Goal: Task Accomplishment & Management: Manage account settings

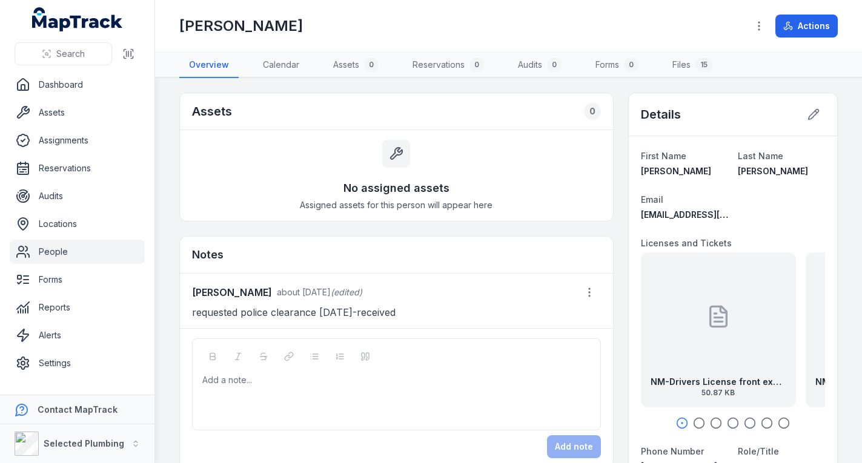
click at [62, 251] on link "People" at bounding box center [77, 252] width 135 height 24
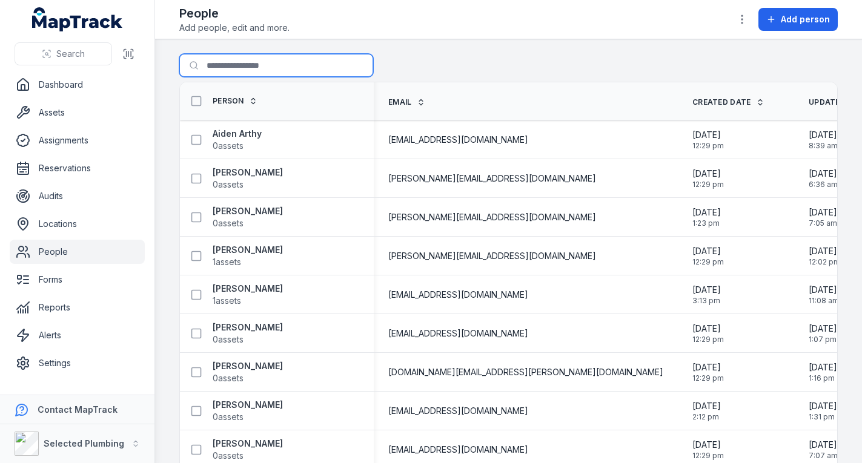
click at [290, 62] on input "Search for people" at bounding box center [276, 65] width 194 height 23
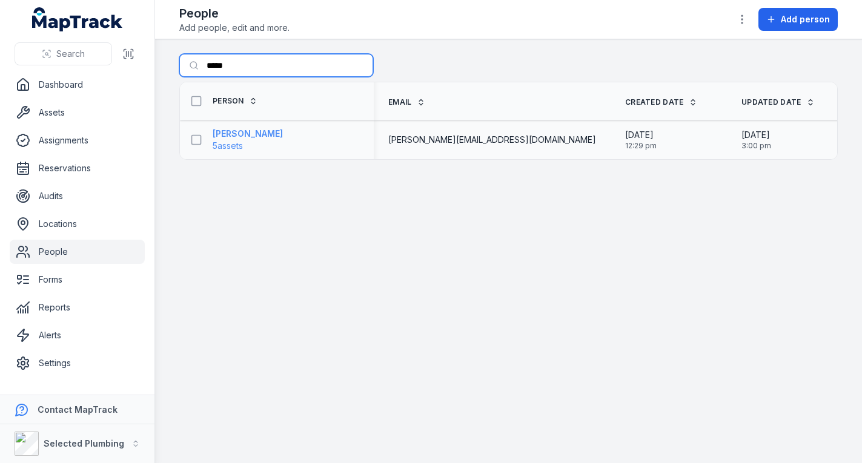
type input "*****"
click at [243, 137] on strong "[PERSON_NAME]" at bounding box center [248, 134] width 70 height 12
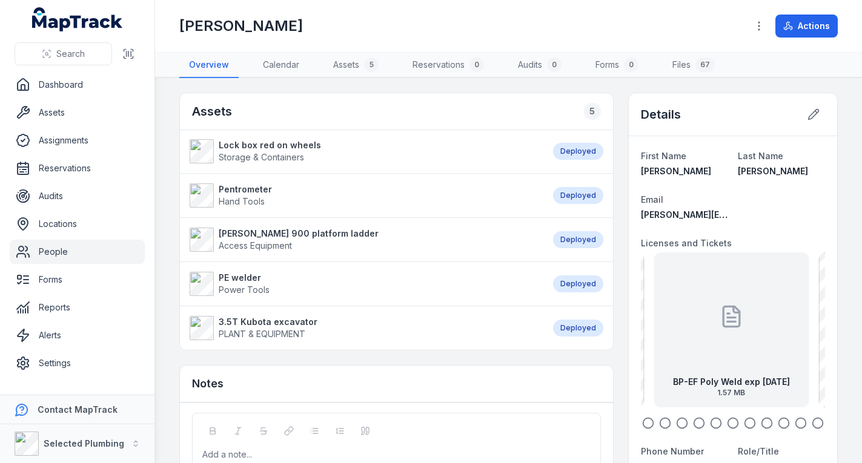
click at [724, 333] on div at bounding box center [731, 316] width 24 height 109
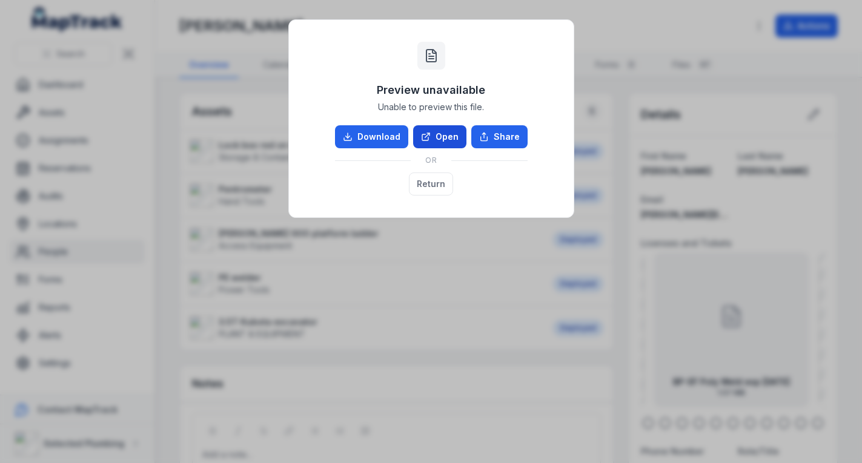
click at [439, 142] on link "Open" at bounding box center [439, 136] width 53 height 23
click at [435, 189] on button "Return" at bounding box center [431, 184] width 44 height 23
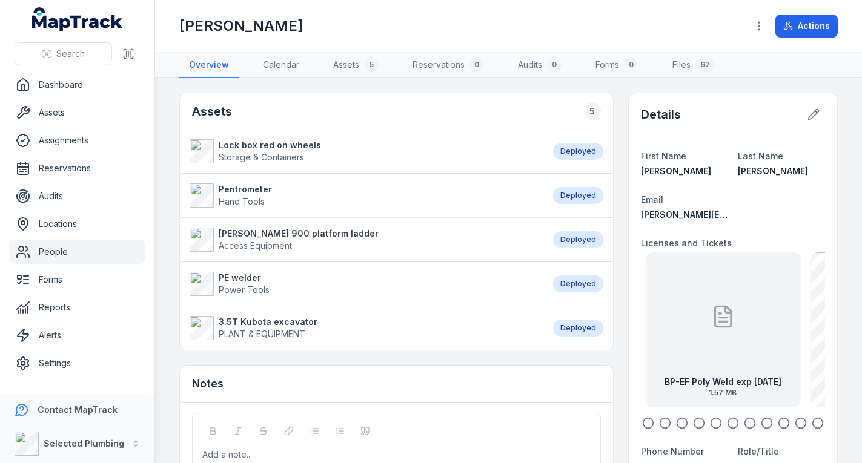
drag, startPoint x: 789, startPoint y: 349, endPoint x: 661, endPoint y: 334, distance: 128.7
click at [693, 343] on div "BP-EF Poly Weld exp [DATE] 1.57 MB" at bounding box center [722, 330] width 155 height 155
click at [739, 342] on div "BP-Plumber Licence Front [DATE] 283.35 KB" at bounding box center [731, 330] width 155 height 155
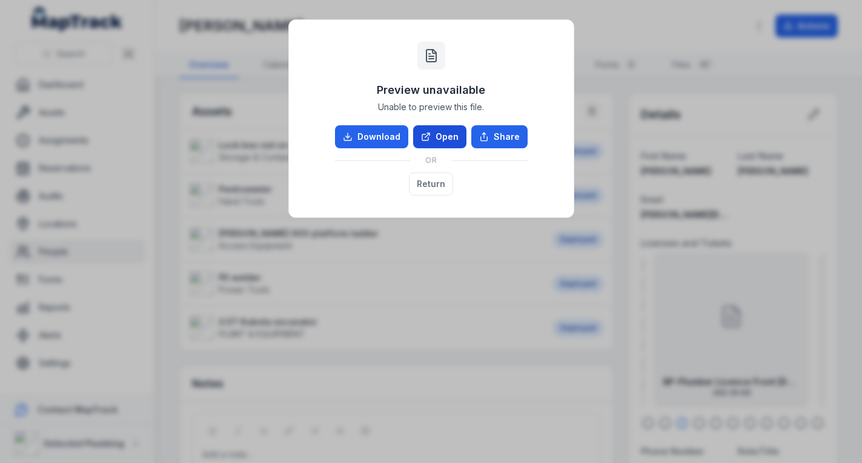
click at [434, 133] on link "Open" at bounding box center [439, 136] width 53 height 23
click at [432, 188] on button "Return" at bounding box center [431, 184] width 44 height 23
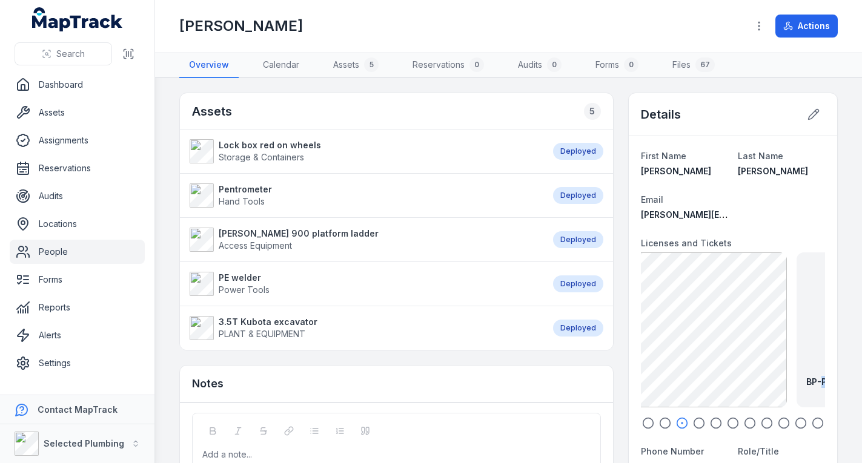
drag, startPoint x: 672, startPoint y: 343, endPoint x: 815, endPoint y: 351, distance: 143.2
click at [815, 351] on div "BP-Plumber Licence Front [DATE] 283.35 KB" at bounding box center [873, 330] width 155 height 155
drag, startPoint x: 751, startPoint y: 352, endPoint x: 743, endPoint y: 352, distance: 8.5
click at [743, 352] on div "BP-Plumber Licence Front [DATE] 283.35 KB" at bounding box center [740, 330] width 155 height 155
drag, startPoint x: 723, startPoint y: 352, endPoint x: 697, endPoint y: 349, distance: 26.3
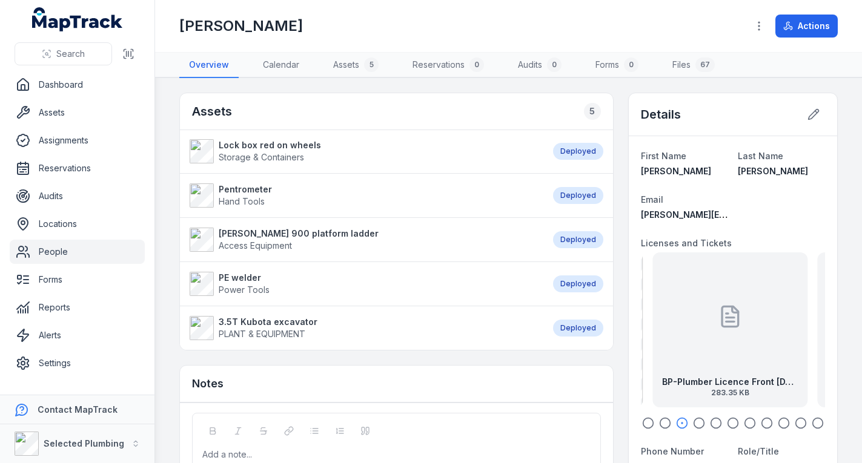
click at [718, 349] on div at bounding box center [730, 316] width 24 height 109
drag, startPoint x: 707, startPoint y: 352, endPoint x: 798, endPoint y: 348, distance: 90.9
click at [792, 348] on div "BP-Plumbers Licence Back [DATE] 358.28 KB" at bounding box center [731, 330] width 155 height 155
click at [807, 115] on icon at bounding box center [813, 114] width 12 height 12
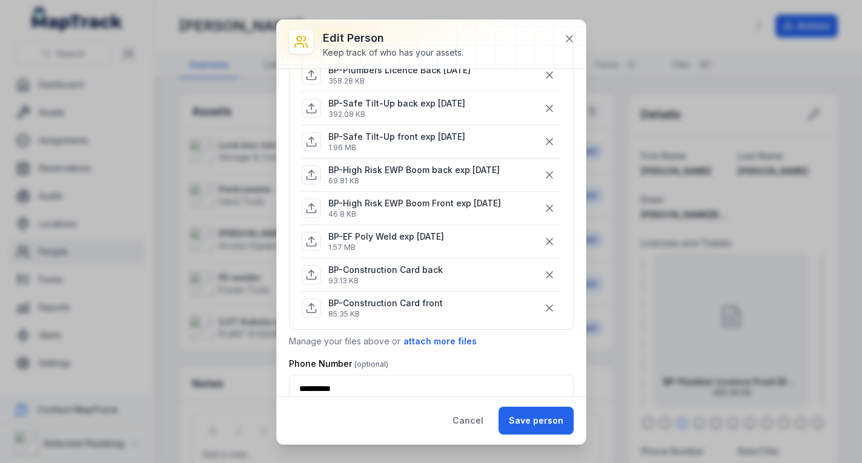
scroll to position [606, 0]
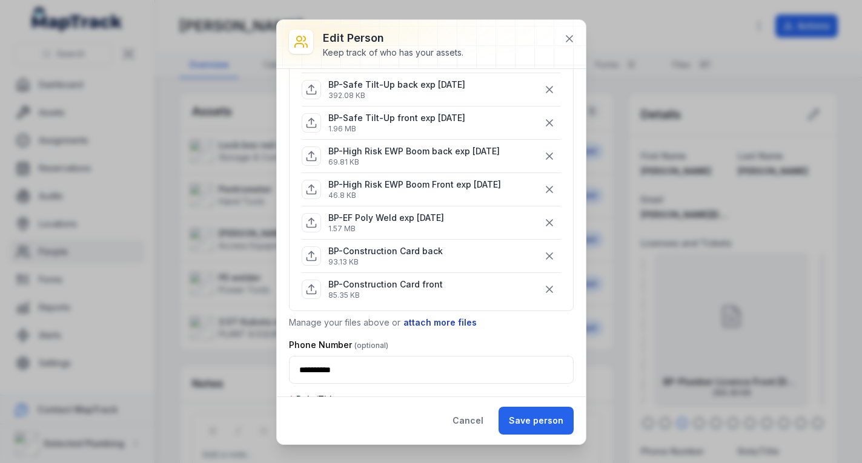
click at [430, 324] on button "attach more files" at bounding box center [440, 322] width 74 height 13
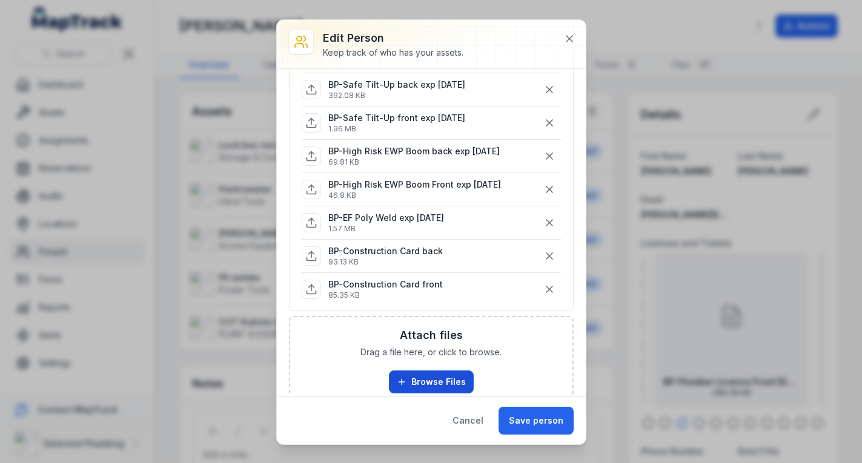
click at [436, 376] on button "Browse Files" at bounding box center [431, 382] width 85 height 23
click at [485, 422] on button "Cancel" at bounding box center [467, 421] width 51 height 28
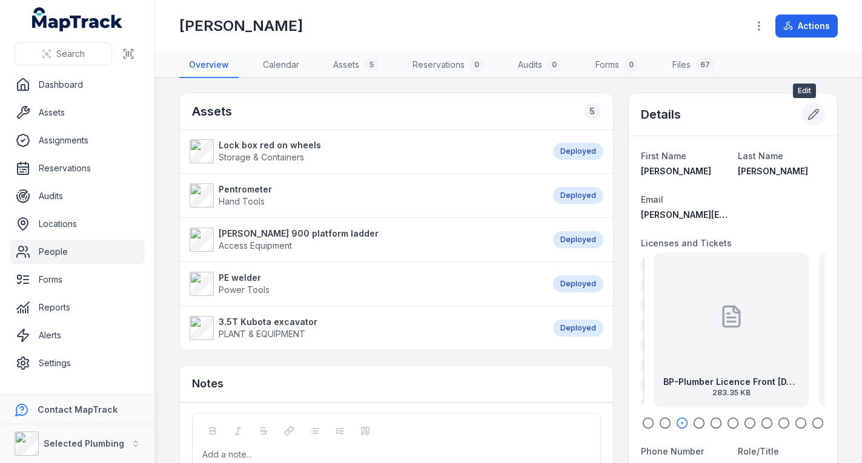
click at [807, 117] on icon at bounding box center [813, 114] width 12 height 12
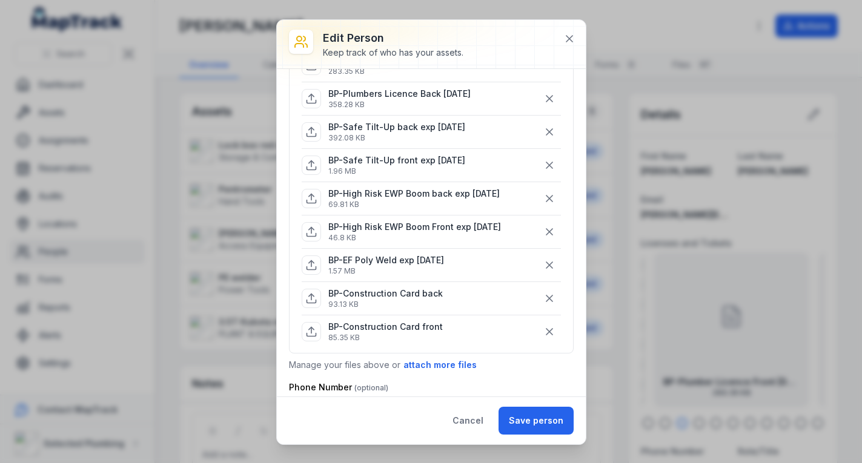
scroll to position [727, 0]
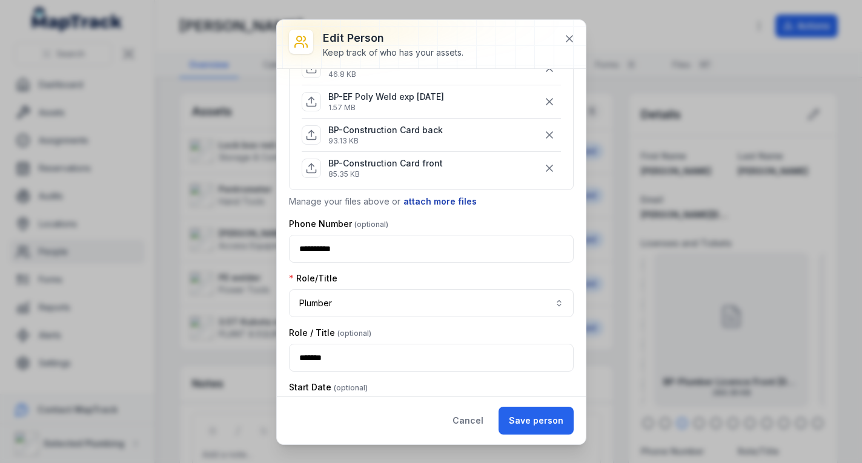
click at [423, 200] on button "attach more files" at bounding box center [440, 201] width 74 height 13
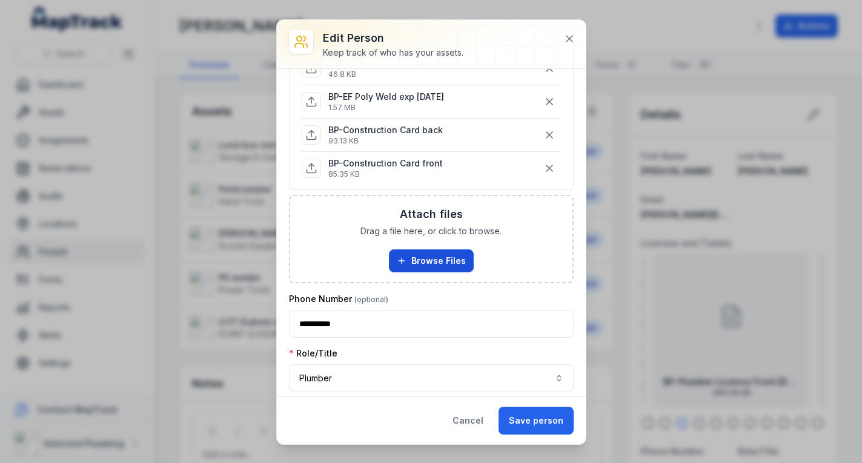
click at [429, 262] on button "Browse Files" at bounding box center [431, 261] width 85 height 23
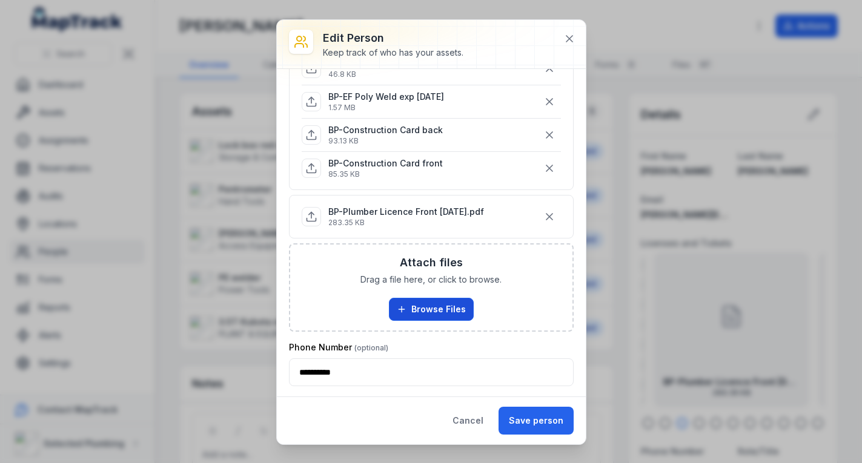
click at [425, 305] on button "Browse Files" at bounding box center [431, 309] width 85 height 23
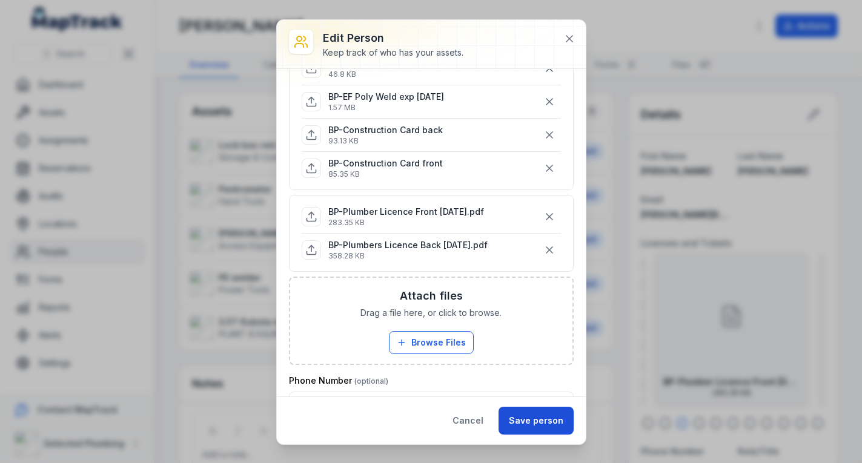
click at [523, 419] on button "Save person" at bounding box center [535, 421] width 75 height 28
